Goal: Information Seeking & Learning: Learn about a topic

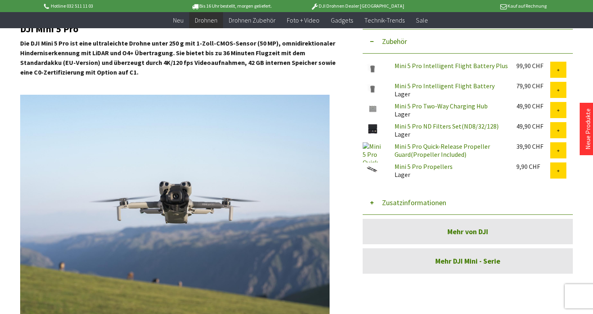
drag, startPoint x: 390, startPoint y: 108, endPoint x: 435, endPoint y: 111, distance: 45.6
click at [435, 111] on div "Mini 5 Pro Two-Way Charging Hub Lager" at bounding box center [449, 110] width 122 height 16
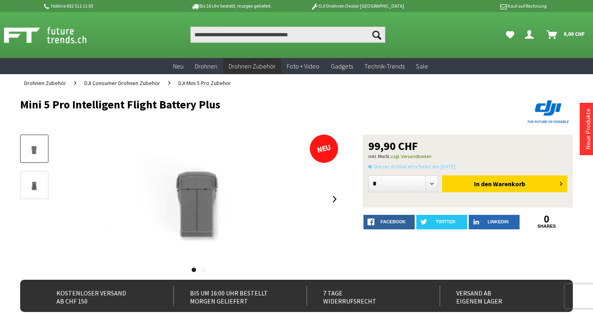
drag, startPoint x: 16, startPoint y: 104, endPoint x: 276, endPoint y: 104, distance: 260.5
copy h1 "Mini 5 Pro Intelligent Flight Battery Plus"
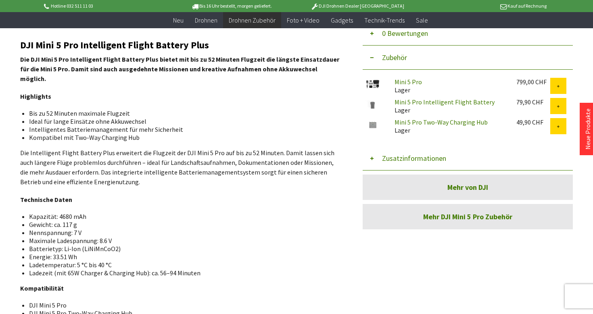
scroll to position [268, 0]
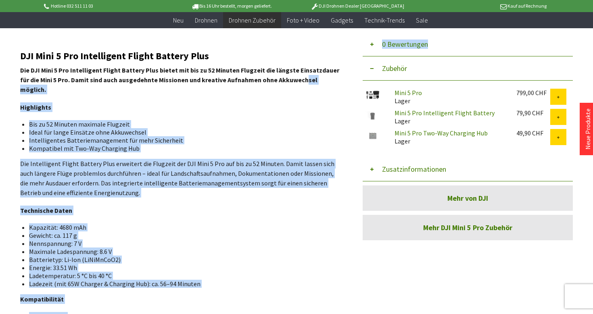
drag, startPoint x: 10, startPoint y: 68, endPoint x: 292, endPoint y: 79, distance: 282.1
click at [292, 79] on div "Menü schließen Kategorien Neu Drohnen Drohnen Zubehör DJI Enterprise Drohnen Zu…" at bounding box center [296, 106] width 593 height 597
click at [292, 79] on strong "Die DJI Mini 5 Pro Intelligent Flight Battery Plus bietet mit bis zu 52 Minuten…" at bounding box center [179, 79] width 319 height 27
drag, startPoint x: 17, startPoint y: 70, endPoint x: 146, endPoint y: 75, distance: 128.7
click at [146, 75] on div "Menü schließen Kategorien Neu Drohnen Drohnen Zubehör DJI Enterprise Drohnen Zu…" at bounding box center [296, 106] width 593 height 597
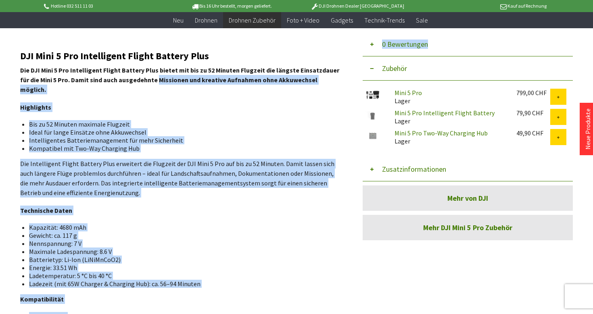
click at [146, 75] on p "Die DJI Mini 5 Pro Intelligent Flight Battery Plus bietet mit bis zu 52 Minuten…" at bounding box center [180, 79] width 321 height 29
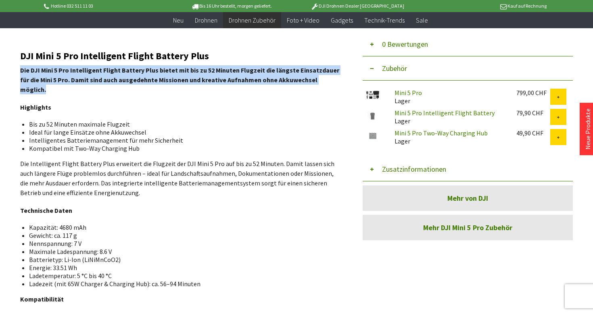
drag, startPoint x: 21, startPoint y: 68, endPoint x: 329, endPoint y: 78, distance: 308.2
click at [329, 78] on p "Die DJI Mini 5 Pro Intelligent Flight Battery Plus bietet mit bis zu 52 Minuten…" at bounding box center [180, 79] width 321 height 29
copy strong "Die DJI Mini 5 Pro Intelligent Flight Battery Plus bietet mit bis zu 52 Minuten…"
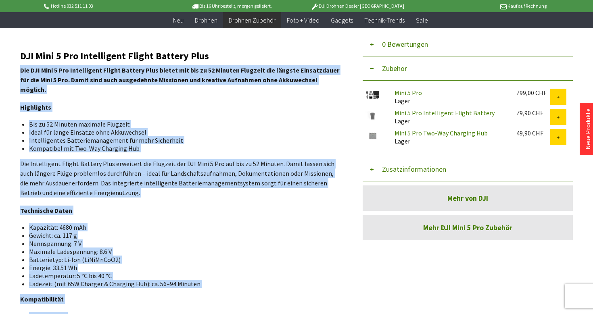
drag, startPoint x: 19, startPoint y: 56, endPoint x: 285, endPoint y: 64, distance: 267.1
click at [285, 64] on div "Menü schließen Kategorien Neu Drohnen Drohnen Zubehör DJI Enterprise Drohnen Zu…" at bounding box center [296, 106] width 593 height 597
click at [285, 64] on div "DJI Mini 5 Pro Intelligent Flight Battery Plus Die DJI Mini 5 Pro Intelligent F…" at bounding box center [180, 214] width 321 height 326
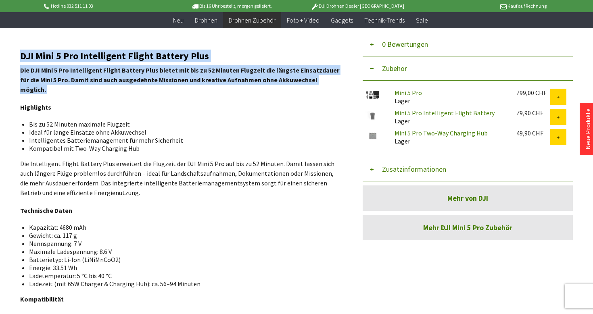
drag, startPoint x: 21, startPoint y: 56, endPoint x: 320, endPoint y: 87, distance: 300.4
click at [320, 87] on div "DJI Mini 5 Pro Intelligent Flight Battery Plus Die DJI Mini 5 Pro Intelligent F…" at bounding box center [180, 214] width 321 height 326
copy div "DJI Mini 5 Pro Intelligent Flight Battery Plus Die DJI Mini 5 Pro Intelligent F…"
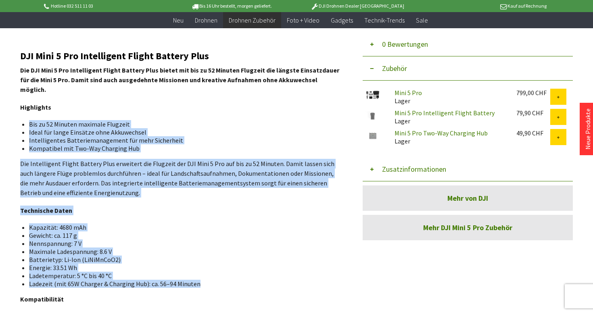
drag, startPoint x: 29, startPoint y: 115, endPoint x: 195, endPoint y: 277, distance: 231.8
click at [195, 277] on div "DJI Mini 5 Pro Intelligent Flight Battery Plus Die DJI Mini 5 Pro Intelligent F…" at bounding box center [180, 214] width 321 height 326
copy div "Bis zu 52 Minuten maximale Flugzeit Ideal für lange Einsätze ohne Akkuwechsel I…"
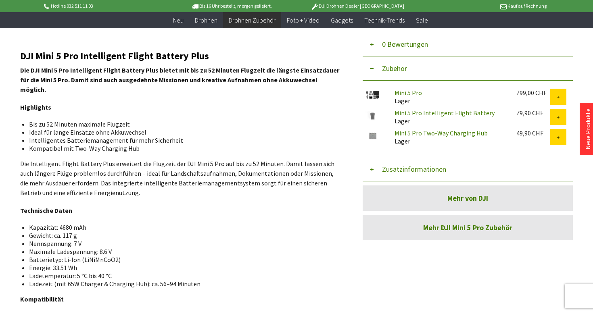
click at [188, 264] on li "Energie: 33.51 Wh" at bounding box center [181, 268] width 305 height 8
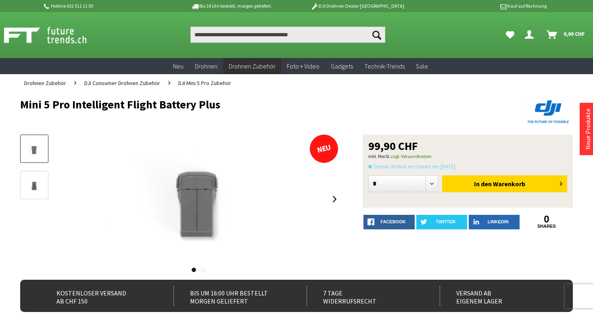
scroll to position [0, 0]
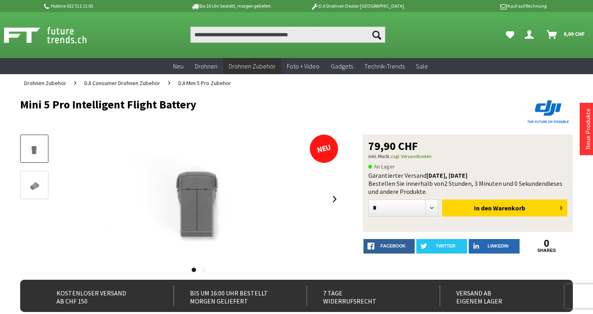
drag, startPoint x: 12, startPoint y: 106, endPoint x: 242, endPoint y: 106, distance: 229.0
copy h1 "Mini 5 Pro Intelligent Flight Battery"
click at [242, 106] on h1 "Mini 5 Pro Intelligent Flight Battery" at bounding box center [241, 104] width 442 height 12
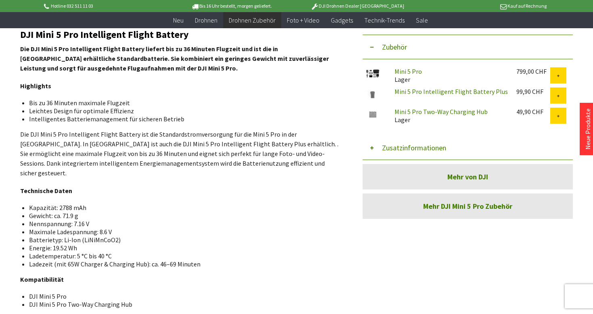
scroll to position [286, 0]
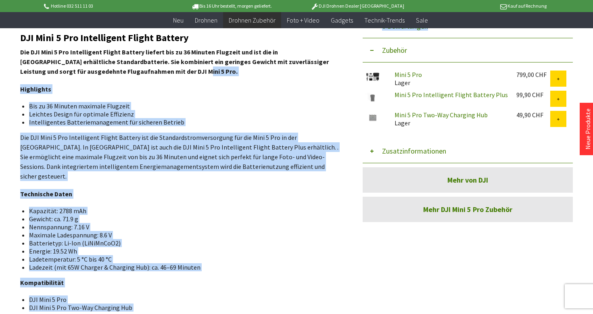
drag, startPoint x: 16, startPoint y: 50, endPoint x: 137, endPoint y: 75, distance: 123.9
click at [137, 75] on div "Menü schließen Kategorien Neu Drohnen Drohnen Zubehör DJI Enterprise Drohnen Zu…" at bounding box center [296, 89] width 593 height 598
click at [136, 77] on div "DJI Mini 5 Pro Intelligent Flight Battery Die DJI Mini 5 Pro Intelligent Flight…" at bounding box center [180, 196] width 321 height 327
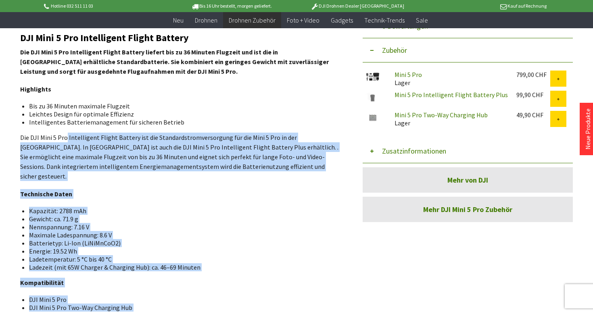
drag, startPoint x: 17, startPoint y: 36, endPoint x: 65, endPoint y: 140, distance: 114.9
click at [65, 140] on div "Menü schließen Kategorien Neu Drohnen Drohnen Zubehör DJI Enterprise Drohnen Zu…" at bounding box center [296, 89] width 593 height 598
click at [65, 141] on p "Die DJI Mini 5 Pro Intelligent Flight Battery ist die Standardstromversorgung f…" at bounding box center [180, 157] width 321 height 48
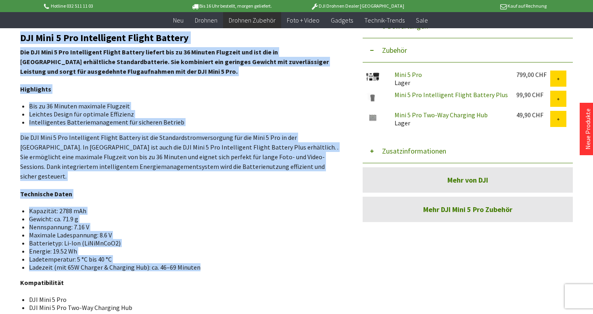
drag, startPoint x: 22, startPoint y: 37, endPoint x: 206, endPoint y: 256, distance: 286.5
click at [206, 256] on div "DJI Mini 5 Pro Intelligent Flight Battery Die DJI Mini 5 Pro Intelligent Flight…" at bounding box center [180, 196] width 321 height 327
copy div "LOR Ipsu 7 Dol Sitametcons Adipis Elitsed Doe TEM Inci 6 Utl Etdoloremag Aliqua…"
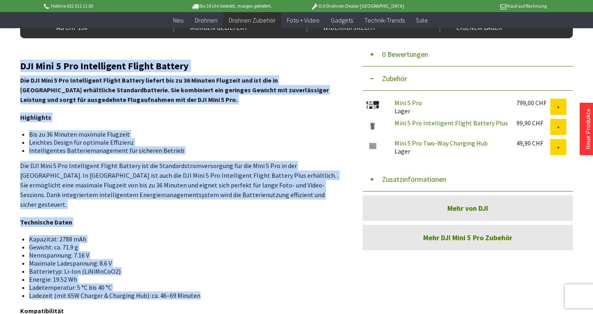
scroll to position [256, 0]
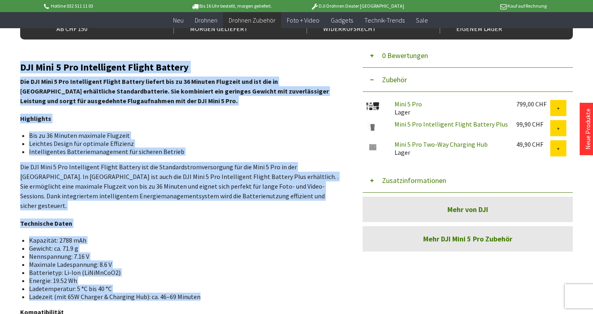
click at [205, 252] on li "Nennspannung: 7.16 V" at bounding box center [181, 256] width 305 height 8
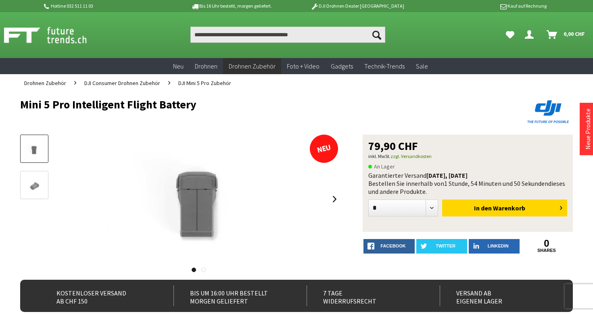
scroll to position [0, 0]
